Goal: Find specific page/section: Find specific page/section

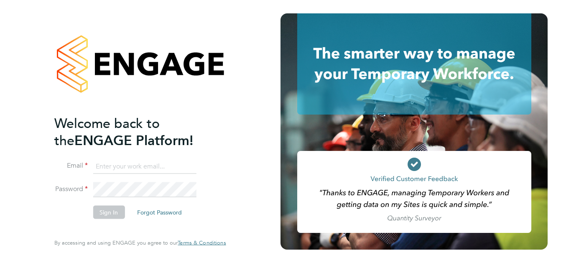
click at [150, 170] on input at bounding box center [144, 166] width 103 height 15
paste input "payroll.downloadqueries@hays.com"
click at [150, 170] on input "payroll.downloadqueries@hays.com" at bounding box center [144, 166] width 103 height 15
type input "payroll.downloadqueries@hays.com"
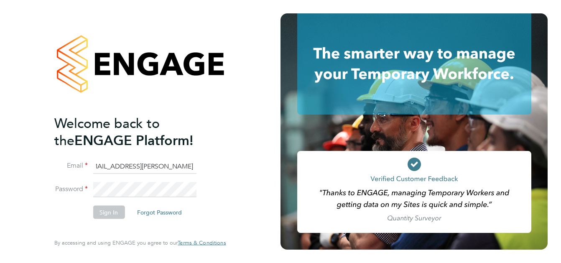
scroll to position [0, 0]
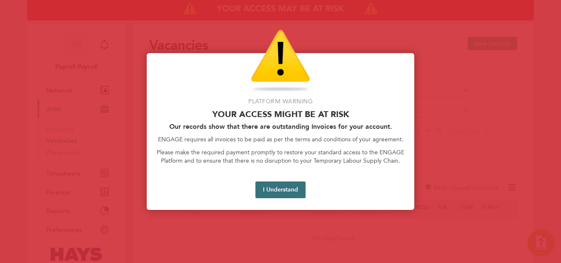
click at [277, 192] on button "I Understand" at bounding box center [280, 189] width 50 height 17
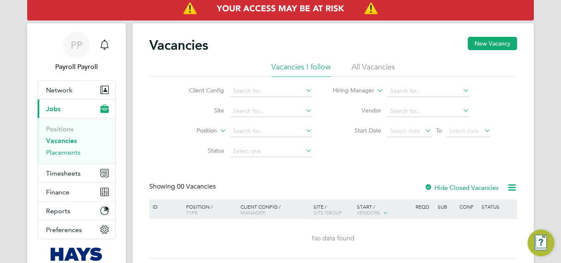
click at [65, 153] on link "Placements" at bounding box center [63, 152] width 35 height 8
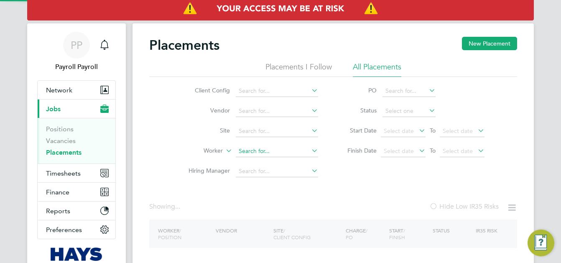
click at [268, 148] on input at bounding box center [277, 151] width 82 height 12
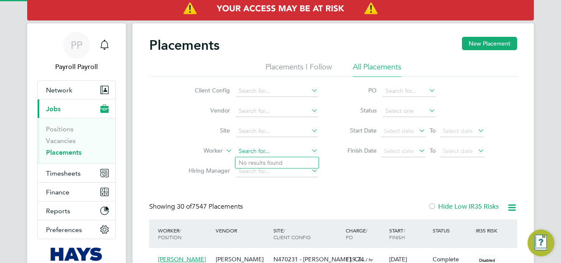
paste input "Perry"
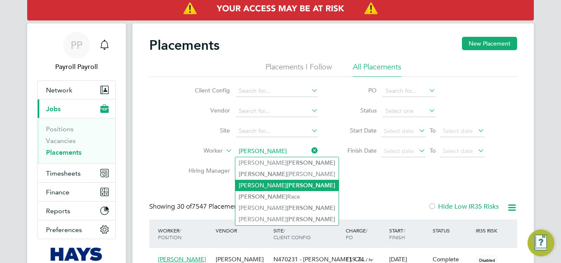
click at [287, 187] on b "Perry" at bounding box center [311, 185] width 48 height 7
type input "[PERSON_NAME]"
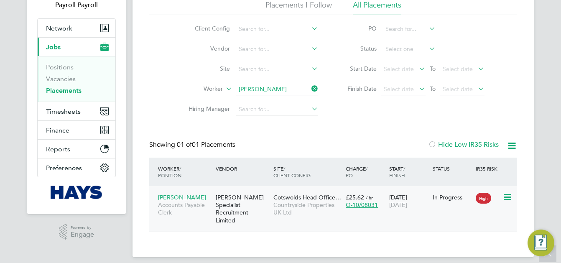
click at [257, 211] on div "[PERSON_NAME] Specialist Recruitment Limited" at bounding box center [243, 208] width 58 height 39
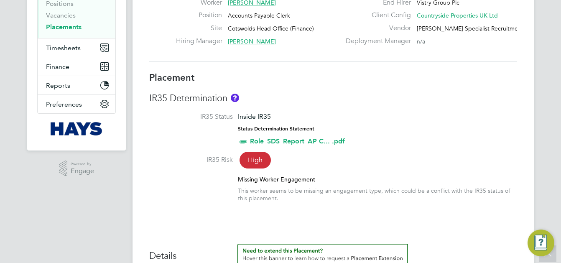
scroll to position [251, 0]
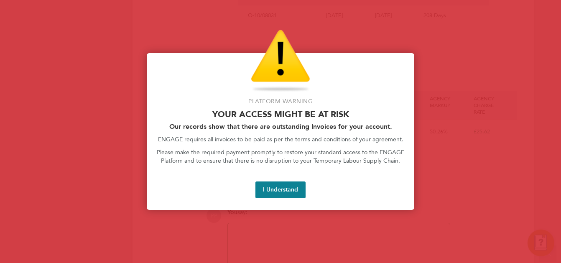
click at [270, 181] on div "Platform Warning Your access might be at risk Our records show that there are o…" at bounding box center [281, 131] width 268 height 157
click at [289, 191] on button "I Understand" at bounding box center [280, 189] width 50 height 17
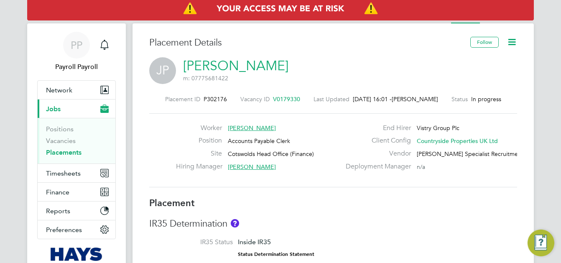
scroll to position [533, 0]
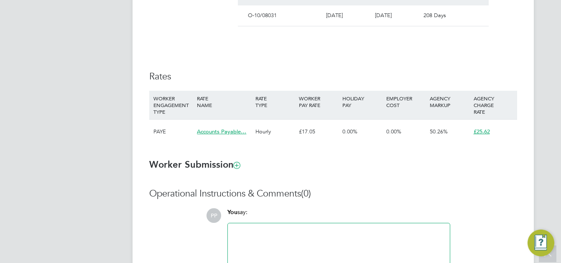
click at [312, 83] on div "Rates WORKER ENGAGEMENT TYPE RATE NAME RATE TYPE WORKER PAY RATE HOLIDAY PAY EM…" at bounding box center [333, 112] width 368 height 82
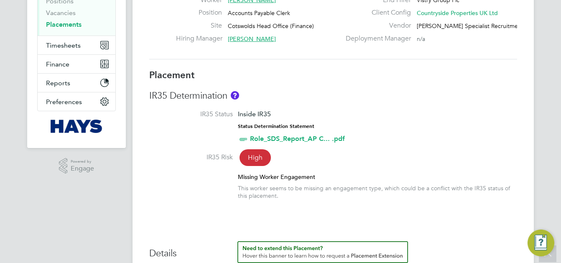
scroll to position [212, 0]
